Goal: Task Accomplishment & Management: Manage account settings

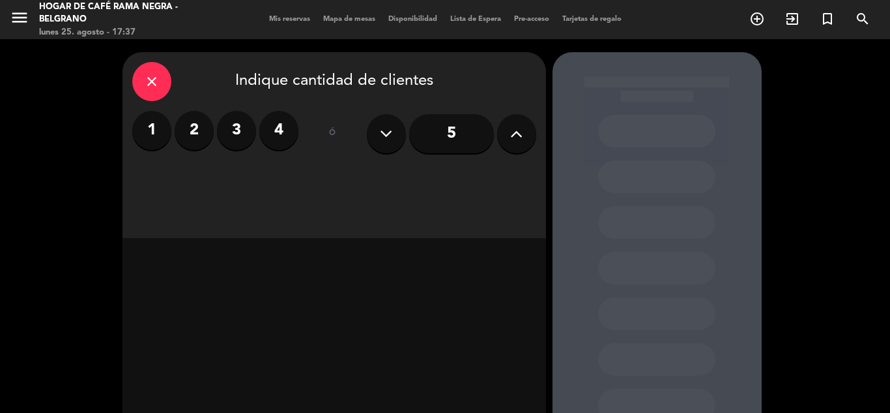
click at [513, 134] on icon at bounding box center [516, 134] width 12 height 20
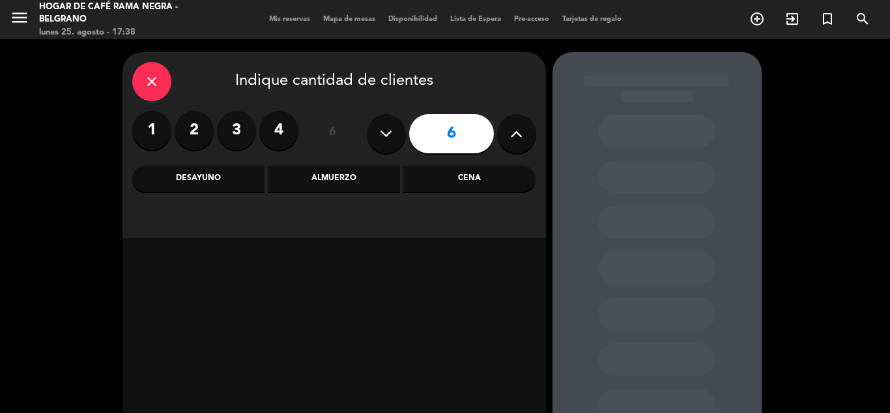
click at [504, 130] on button at bounding box center [516, 133] width 39 height 39
type input "8"
drag, startPoint x: 457, startPoint y: 187, endPoint x: 432, endPoint y: 173, distance: 28.3
click at [456, 187] on div "Cena" at bounding box center [469, 179] width 132 height 26
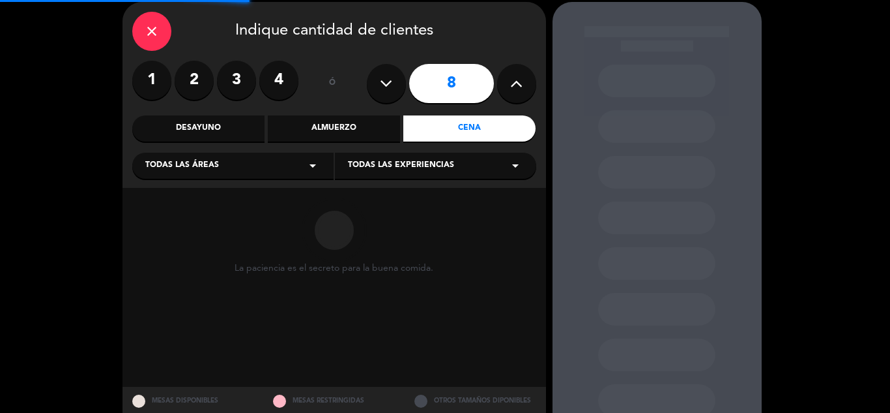
scroll to position [65, 0]
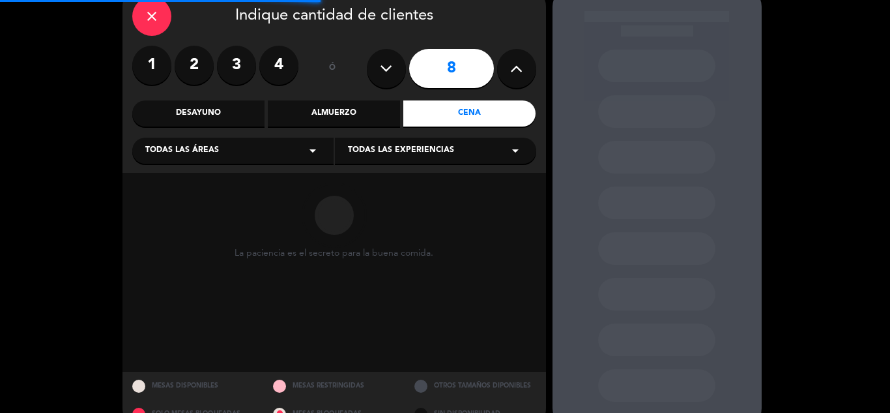
click at [182, 151] on span "Todas las áreas" at bounding box center [182, 150] width 74 height 13
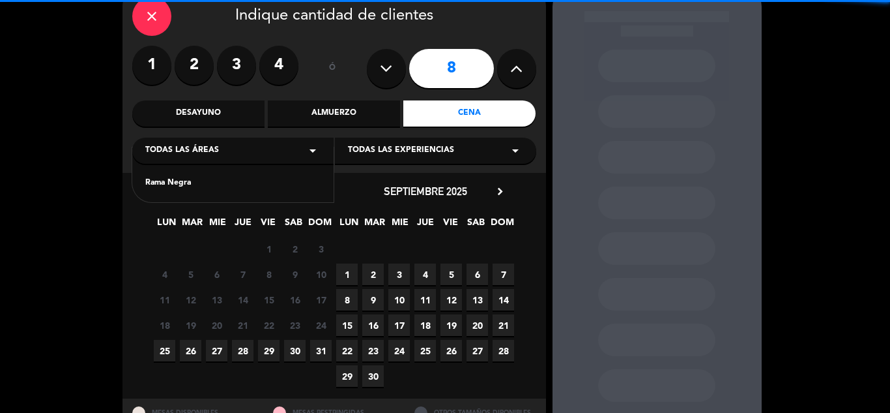
click at [422, 224] on span "JUE" at bounding box center [425, 225] width 22 height 22
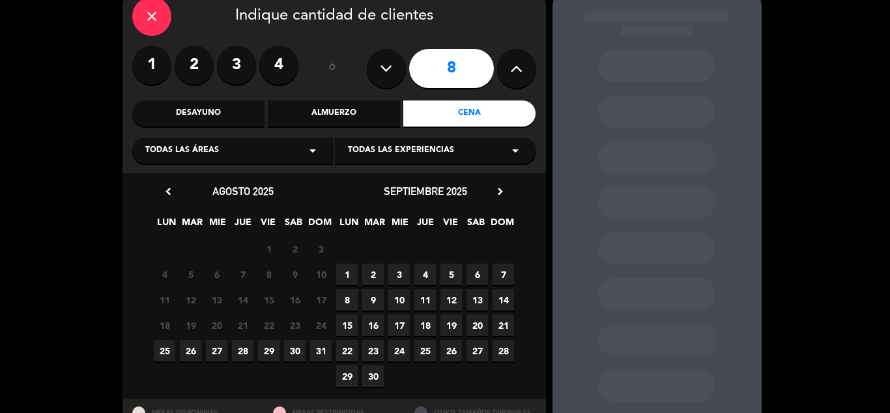
click at [192, 351] on span "26" at bounding box center [191, 351] width 22 height 22
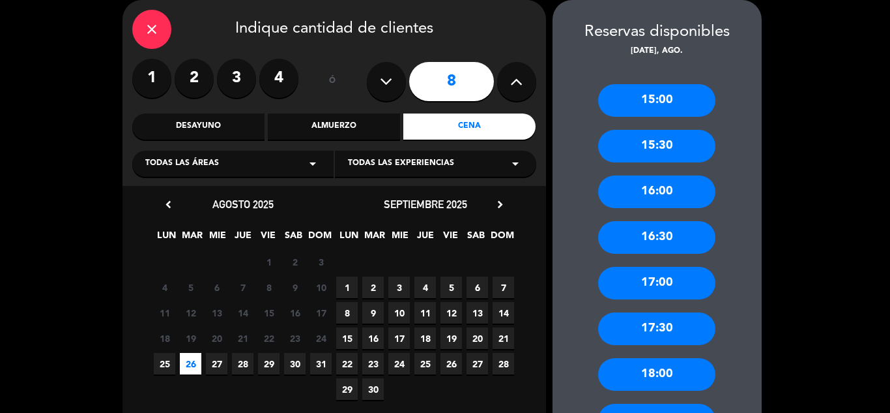
scroll to position [158, 0]
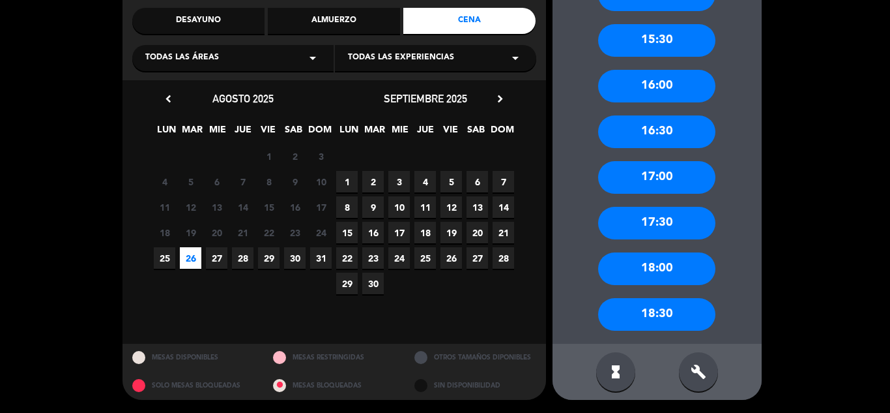
click at [700, 366] on icon "build" at bounding box center [699, 372] width 16 height 16
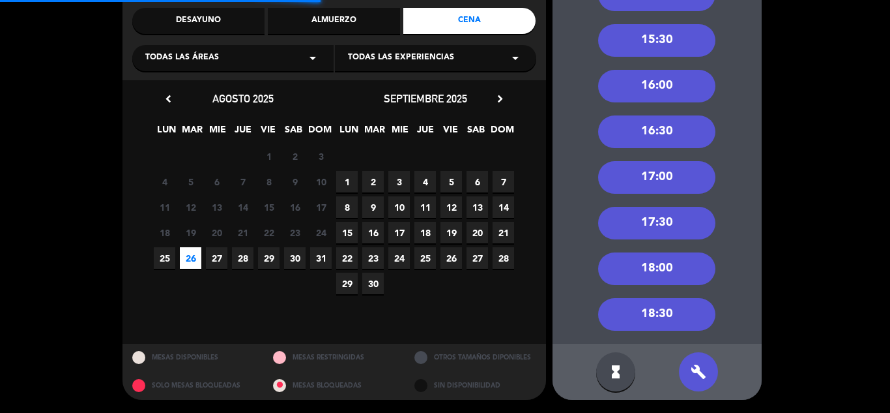
click at [670, 312] on div "18:30" at bounding box center [656, 314] width 117 height 33
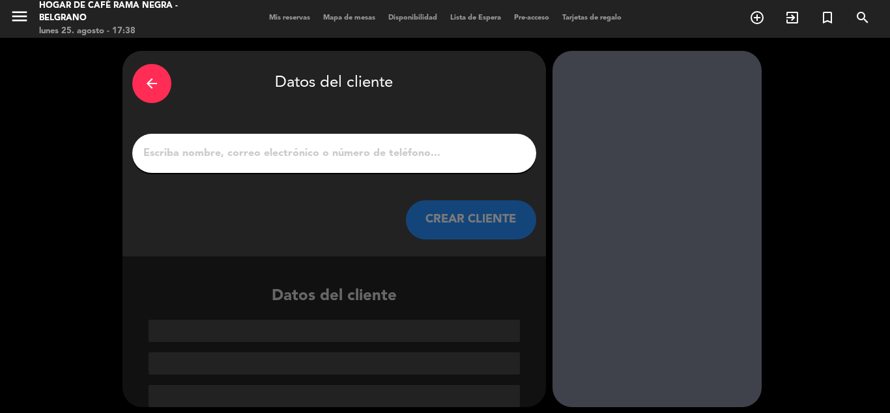
scroll to position [0, 0]
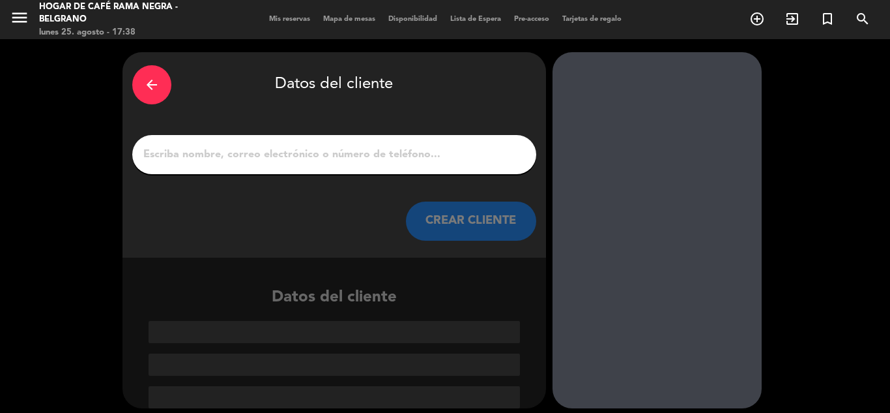
click at [351, 156] on input "1" at bounding box center [334, 154] width 384 height 18
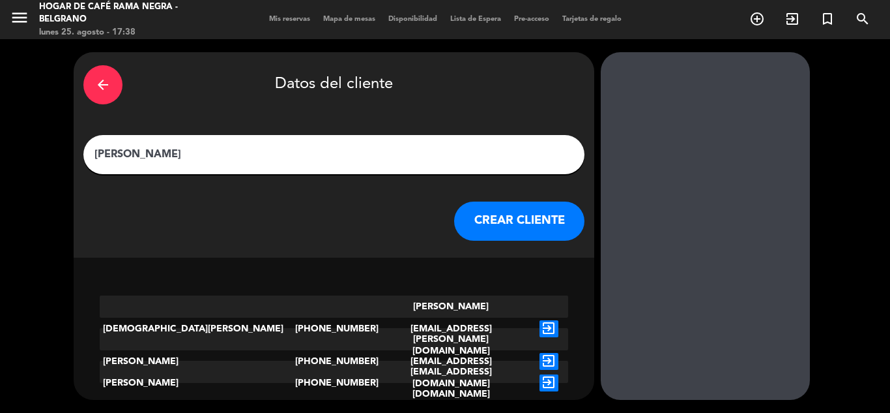
type input "[PERSON_NAME]"
click at [474, 210] on button "CREAR CLIENTE" at bounding box center [519, 220] width 130 height 39
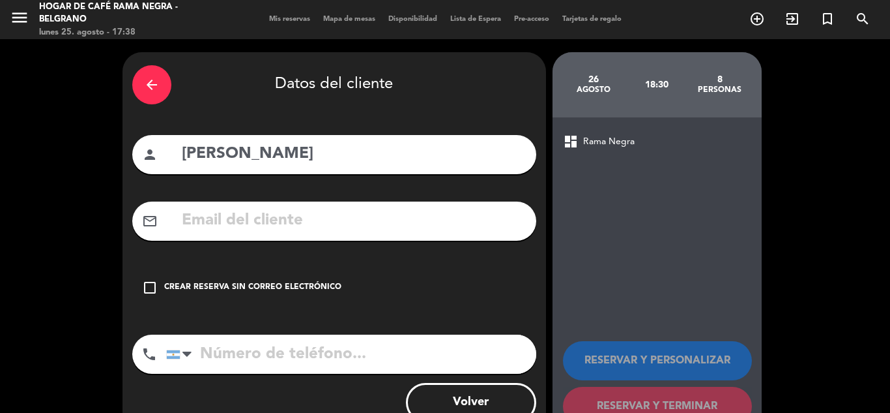
click at [198, 280] on div "check_box_outline_blank Crear reserva sin correo electrónico" at bounding box center [334, 287] width 404 height 39
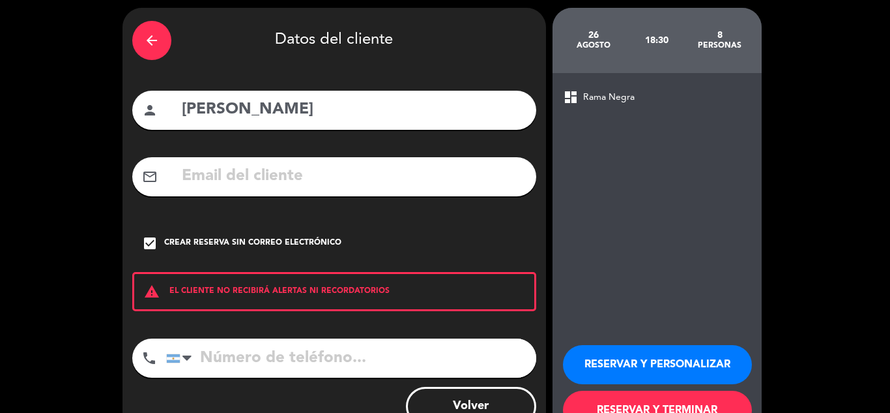
scroll to position [90, 0]
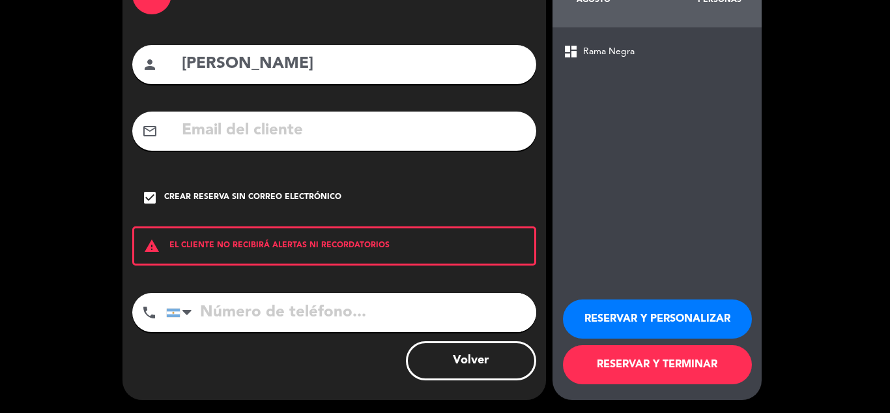
click at [643, 359] on button "RESERVAR Y TERMINAR" at bounding box center [657, 364] width 189 height 39
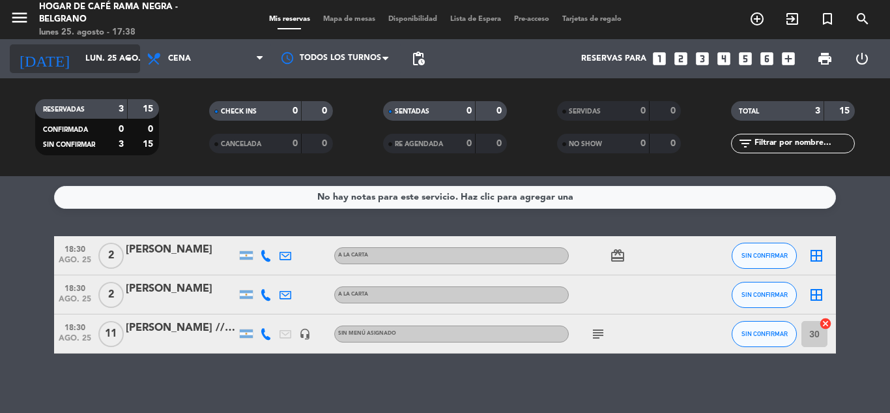
click at [88, 57] on input "lun. 25 ago." at bounding box center [134, 59] width 110 height 22
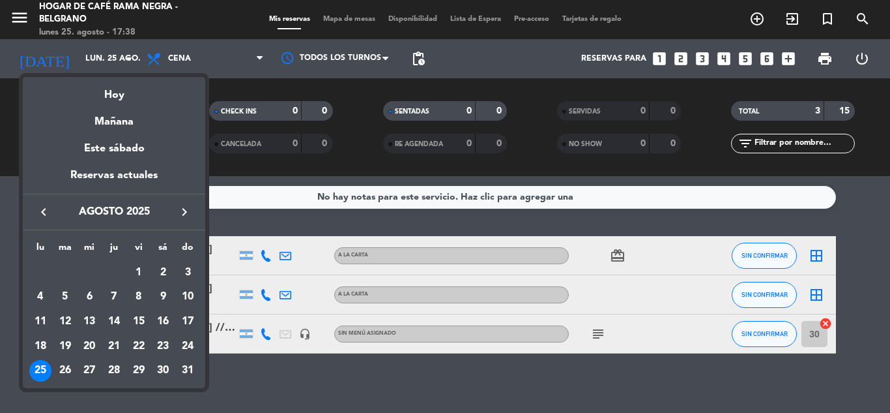
click at [113, 118] on div "Mañana" at bounding box center [114, 117] width 182 height 27
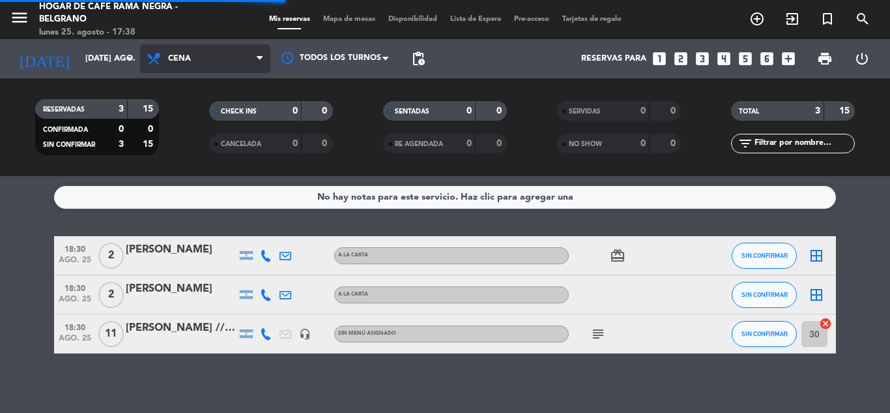
click at [203, 59] on span "Cena" at bounding box center [205, 58] width 130 height 29
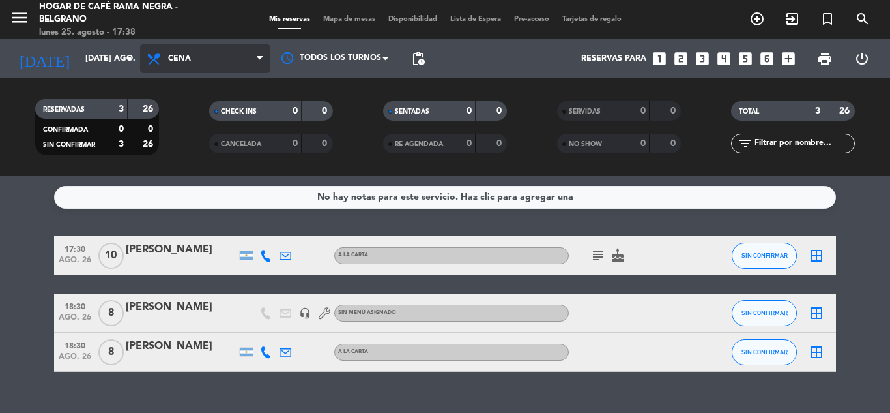
click at [198, 59] on span "Cena" at bounding box center [205, 58] width 130 height 29
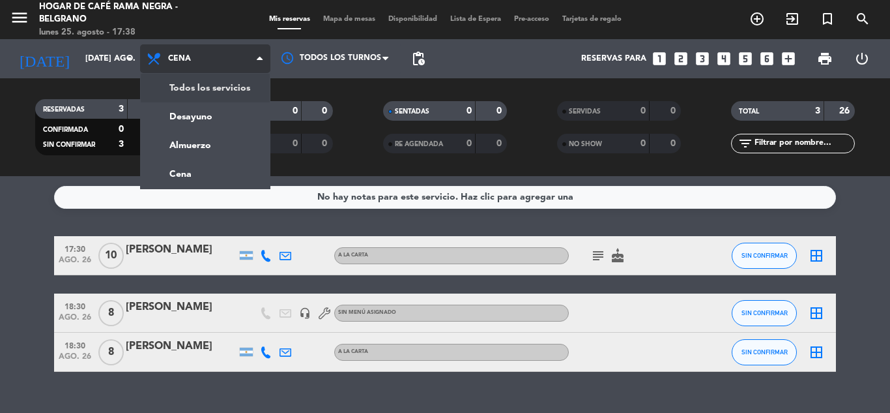
click at [203, 87] on div "menu Hogar de Café Rama Negra - Belgrano lunes 25. agosto - 17:38 Mis reservas …" at bounding box center [445, 88] width 890 height 176
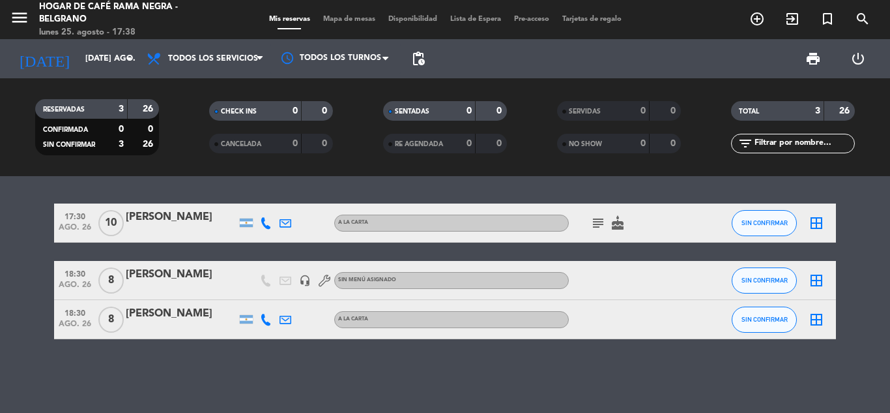
click at [177, 320] on div "[PERSON_NAME]" at bounding box center [181, 313] width 111 height 17
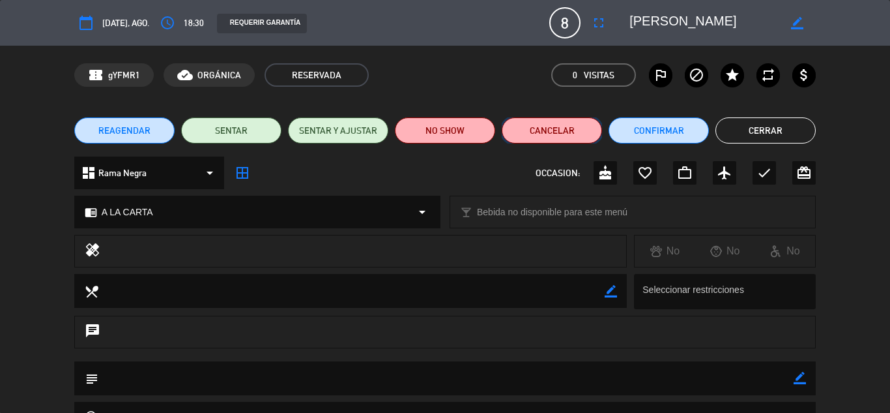
click at [538, 132] on button "Cancelar" at bounding box center [552, 130] width 100 height 26
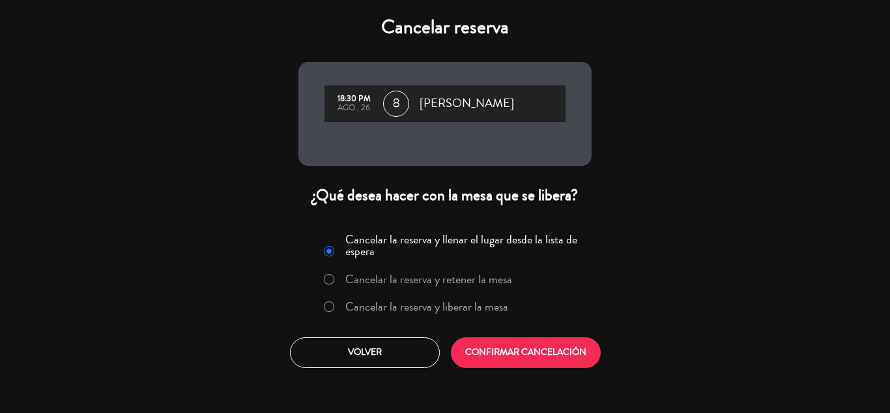
click at [390, 304] on label "Cancelar la reserva y liberar la mesa" at bounding box center [426, 306] width 163 height 12
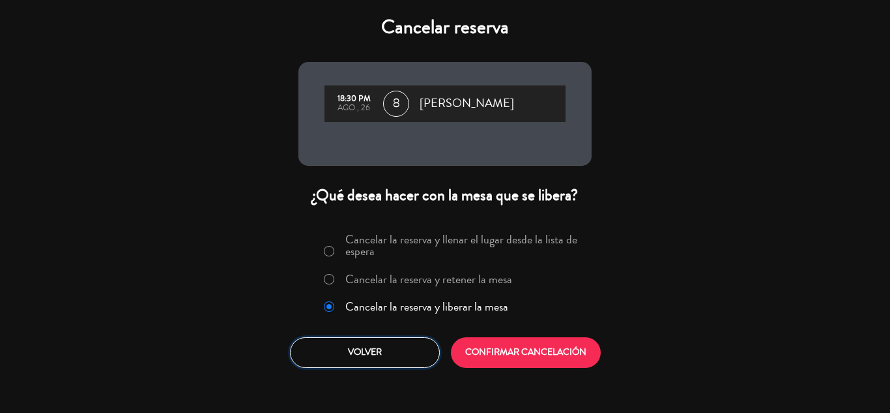
click at [373, 351] on button "Volver" at bounding box center [365, 352] width 150 height 31
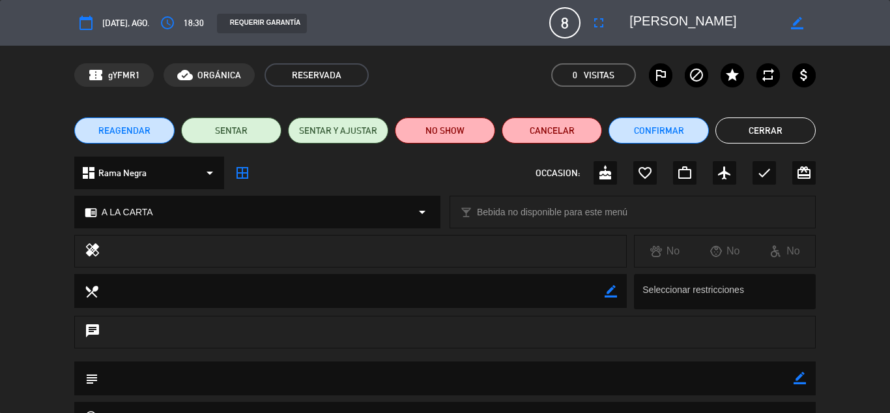
click at [758, 124] on button "Cerrar" at bounding box center [766, 130] width 100 height 26
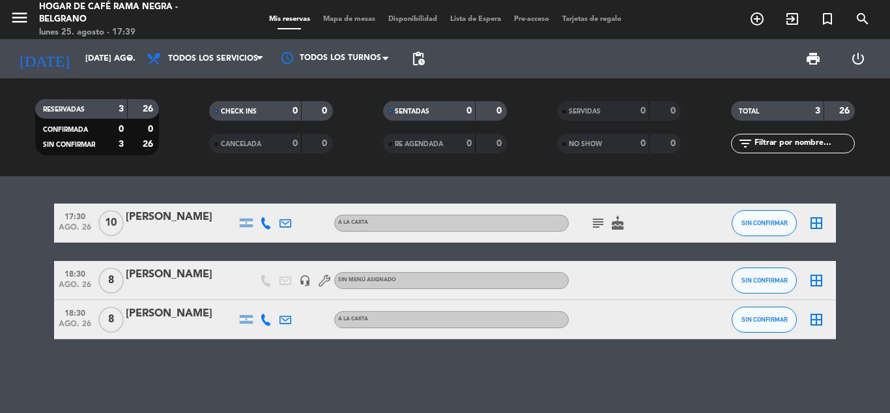
click at [138, 272] on div "[PERSON_NAME]" at bounding box center [181, 274] width 111 height 17
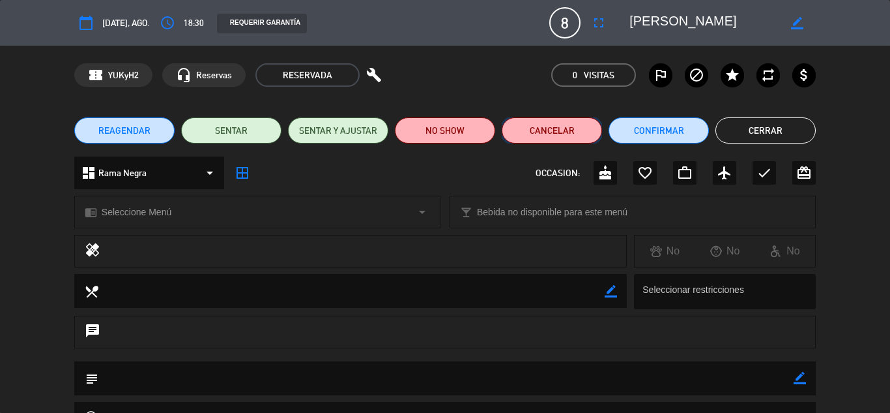
click at [553, 131] on button "Cancelar" at bounding box center [552, 130] width 100 height 26
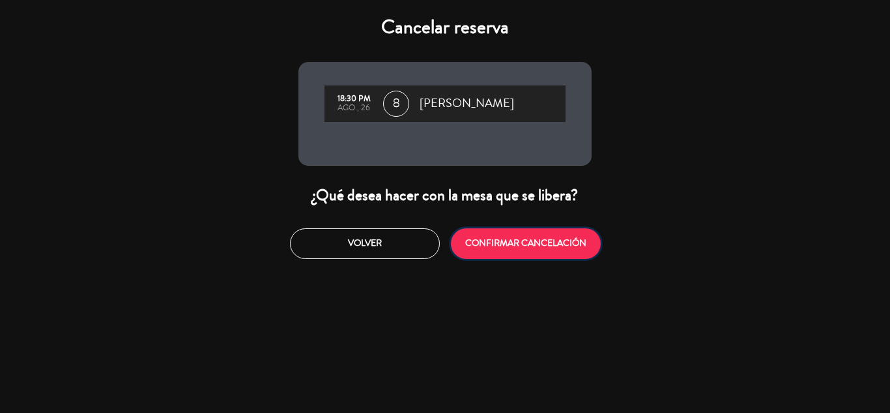
click at [562, 244] on button "CONFIRMAR CANCELACIÓN" at bounding box center [526, 243] width 150 height 31
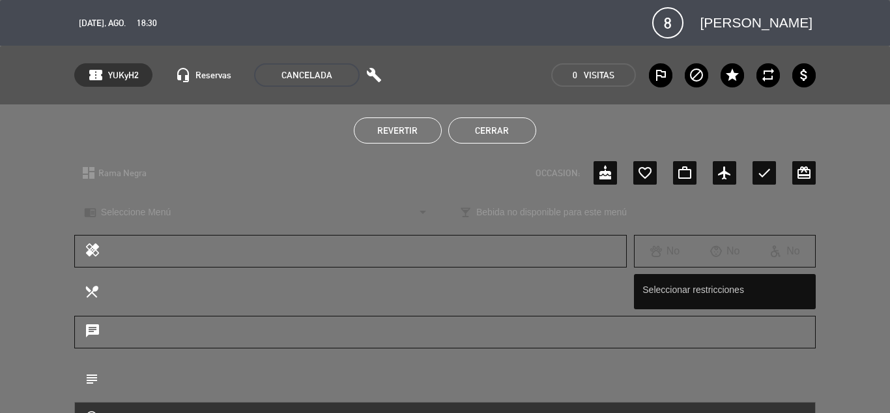
click at [496, 136] on button "Cerrar" at bounding box center [492, 130] width 88 height 26
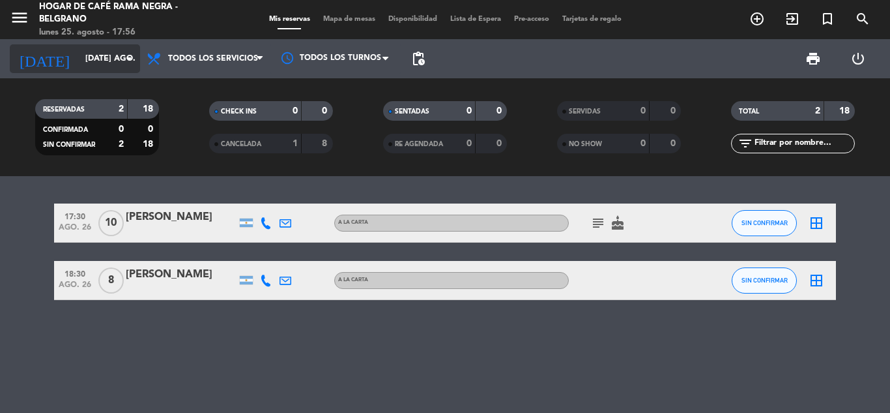
click at [100, 60] on input "[DATE] ago." at bounding box center [134, 59] width 110 height 22
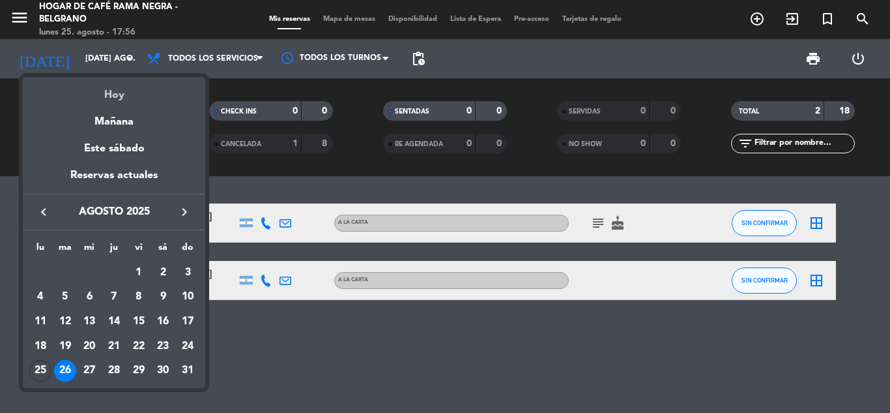
click at [120, 96] on div "Hoy" at bounding box center [114, 90] width 182 height 27
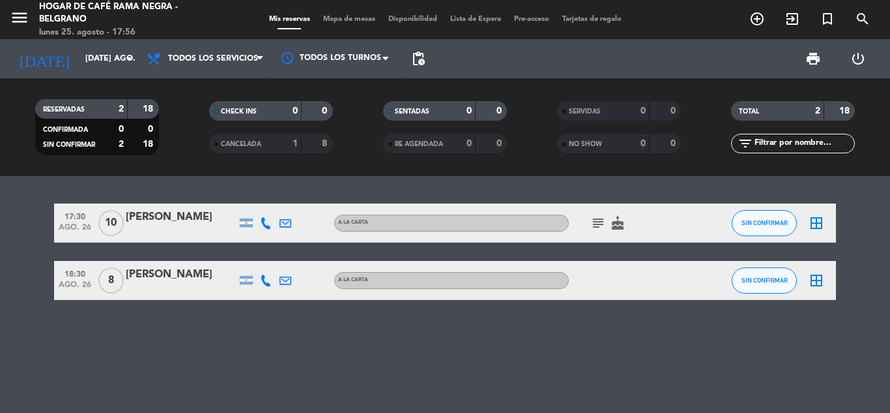
type input "lun. 25 ago."
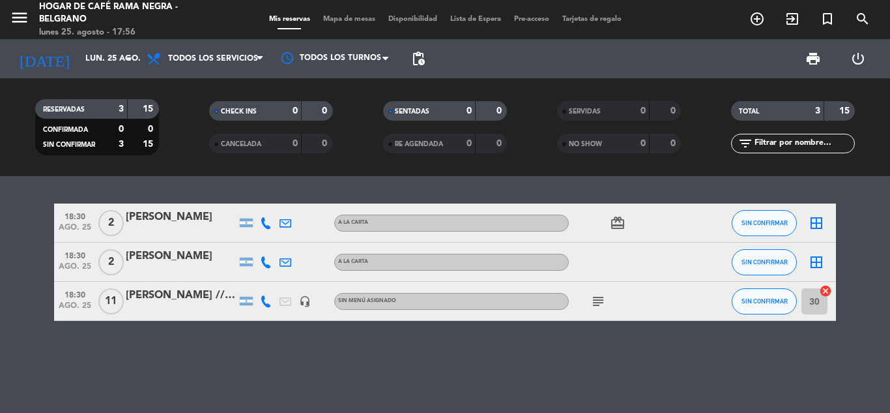
click at [596, 301] on icon "subject" at bounding box center [598, 301] width 16 height 16
click at [890, 296] on bookings-row "18:30 ago. 25 2 [PERSON_NAME] A [PERSON_NAME] card_giftcard SIN CONFIRMAR borde…" at bounding box center [445, 261] width 890 height 117
